Goal: Entertainment & Leisure: Consume media (video, audio)

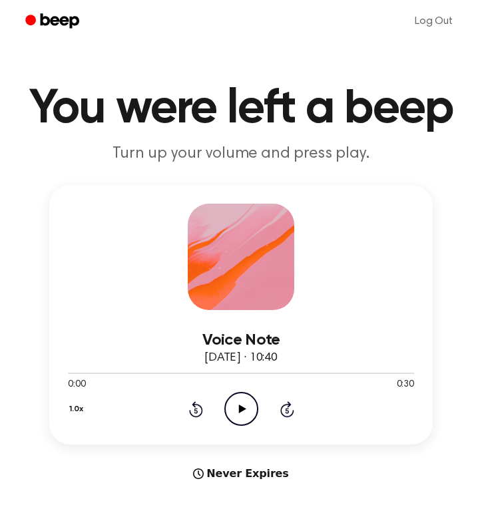
click at [245, 401] on icon "Play Audio" at bounding box center [241, 409] width 34 height 34
click at [241, 408] on icon at bounding box center [241, 408] width 7 height 9
click at [243, 412] on icon at bounding box center [241, 408] width 6 height 9
click at [244, 416] on icon "Play Audio" at bounding box center [241, 409] width 34 height 34
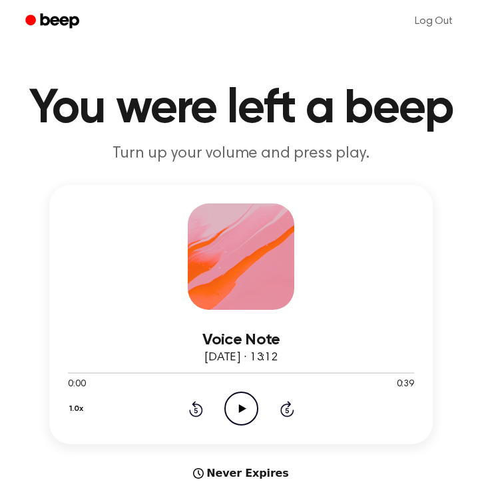
click at [241, 412] on icon at bounding box center [241, 408] width 7 height 9
click at [191, 420] on div "1.0x Rewind 5 seconds Pause Audio Skip 5 seconds" at bounding box center [241, 409] width 346 height 34
click at [196, 407] on icon at bounding box center [196, 409] width 14 height 16
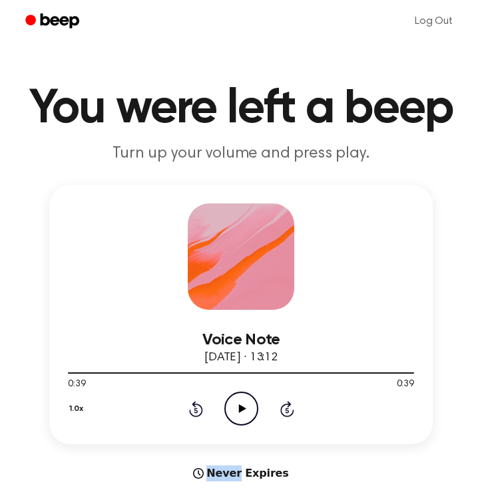
click at [238, 408] on icon "Play Audio" at bounding box center [241, 409] width 34 height 34
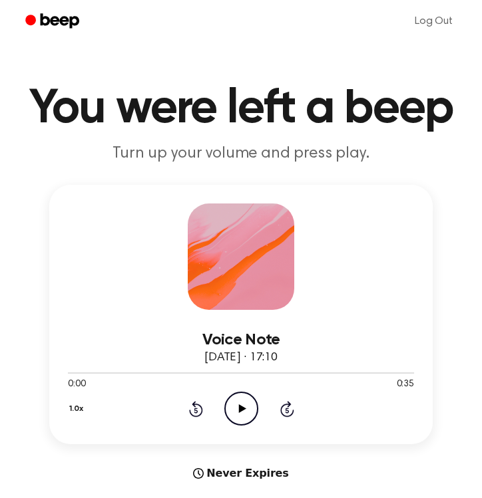
click at [249, 413] on icon "Play Audio" at bounding box center [241, 409] width 34 height 34
click at [239, 411] on icon at bounding box center [241, 408] width 7 height 9
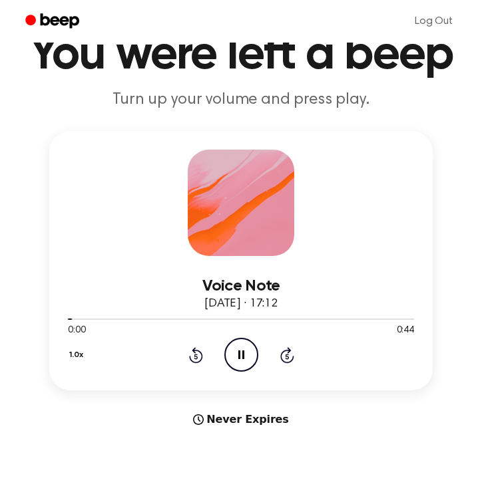
scroll to position [63, 0]
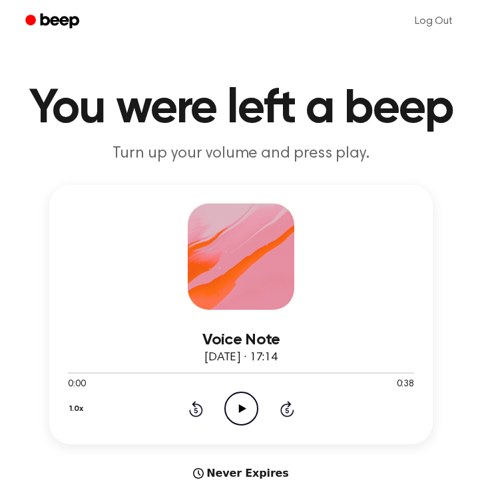
click at [239, 410] on icon at bounding box center [241, 408] width 7 height 9
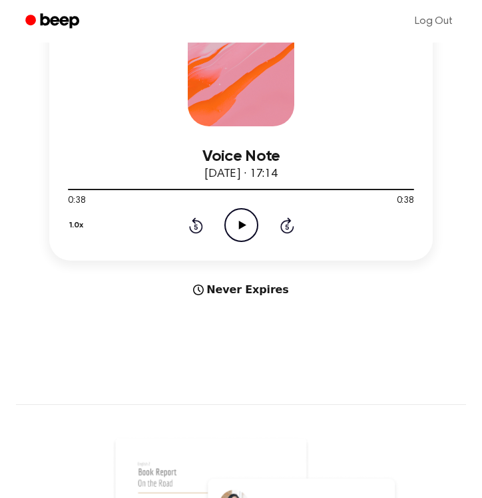
scroll to position [190, 0]
